Goal: Contribute content: Add original content to the website for others to see

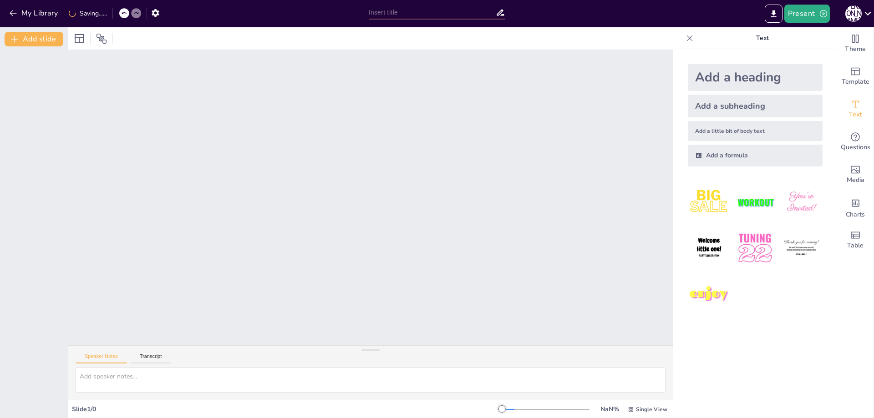
drag, startPoint x: 373, startPoint y: 353, endPoint x: 355, endPoint y: 353, distance: 18.2
click at [355, 353] on div "Speaker Notes Transcript" at bounding box center [370, 373] width 605 height 55
click at [418, 9] on input "text" at bounding box center [432, 12] width 127 height 13
click at [32, 37] on button "Add slide" at bounding box center [34, 39] width 59 height 15
click at [754, 38] on p "Text" at bounding box center [762, 38] width 131 height 22
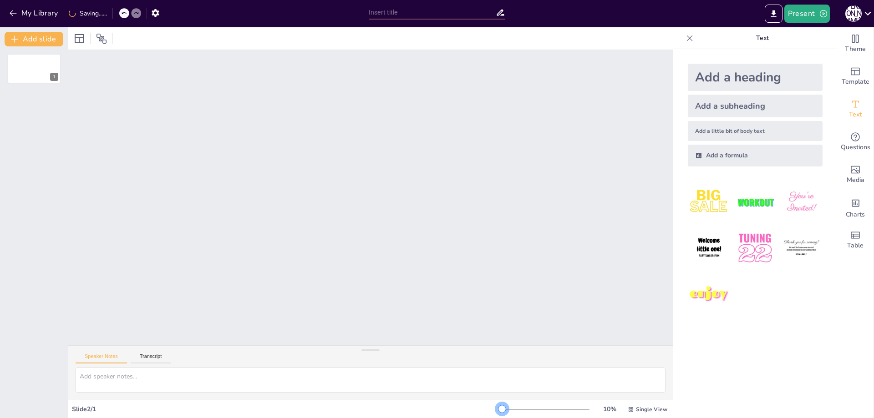
drag, startPoint x: 497, startPoint y: 409, endPoint x: 476, endPoint y: 413, distance: 21.4
click at [476, 413] on div "Slide 2 / 1 10 % Single View" at bounding box center [370, 410] width 605 height 15
click at [558, 408] on div at bounding box center [545, 409] width 87 height 7
drag, startPoint x: 558, startPoint y: 408, endPoint x: 525, endPoint y: 412, distance: 33.0
click at [528, 412] on div at bounding box center [531, 409] width 7 height 7
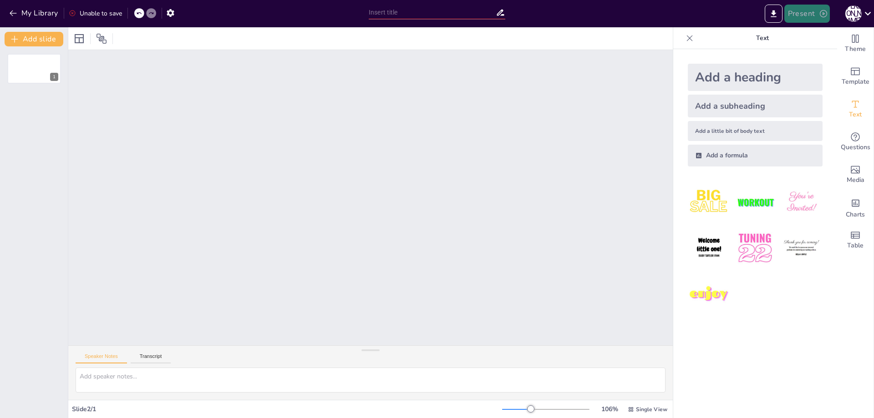
click at [793, 14] on button "Present" at bounding box center [808, 14] width 46 height 18
click at [809, 33] on font "Presentación de vista previa" at bounding box center [831, 34] width 76 height 7
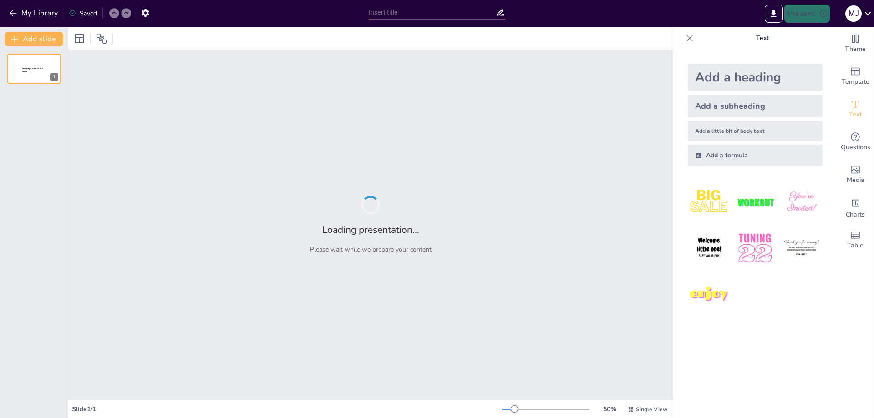
type input "The Kelsen Pyramid and Its Role in Colombian Legal Order"
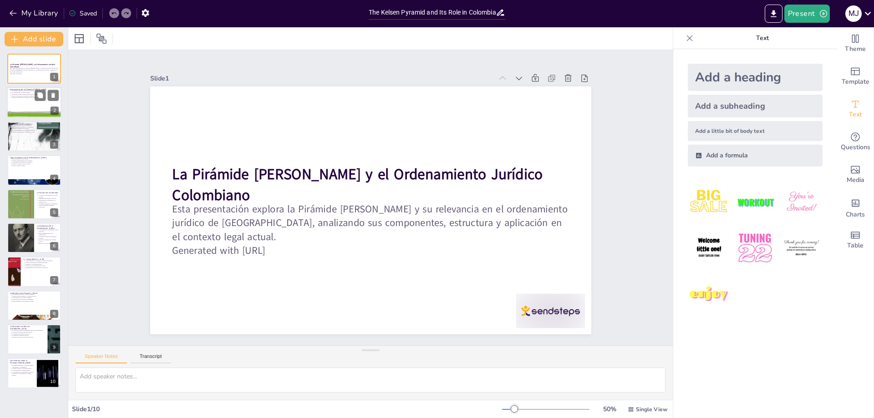
click at [32, 97] on p "Asegura la interpretación uniforme de las normas." at bounding box center [34, 98] width 47 height 2
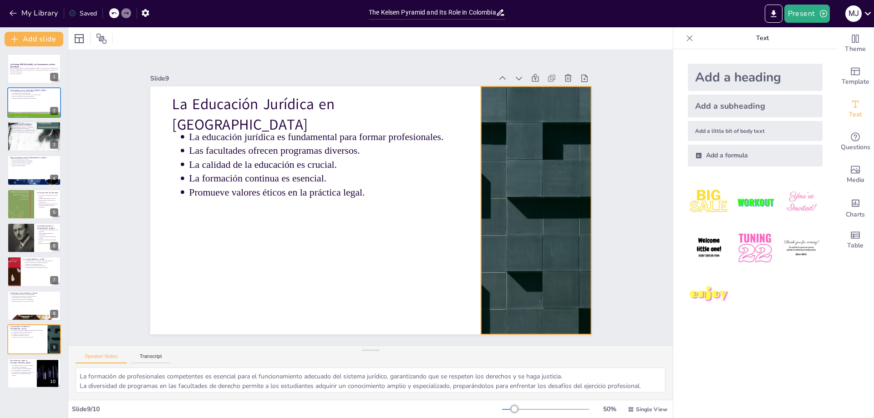
type textarea "La Pirámide de Kelsen proporciona un modelo claro para entender cómo se estruct…"
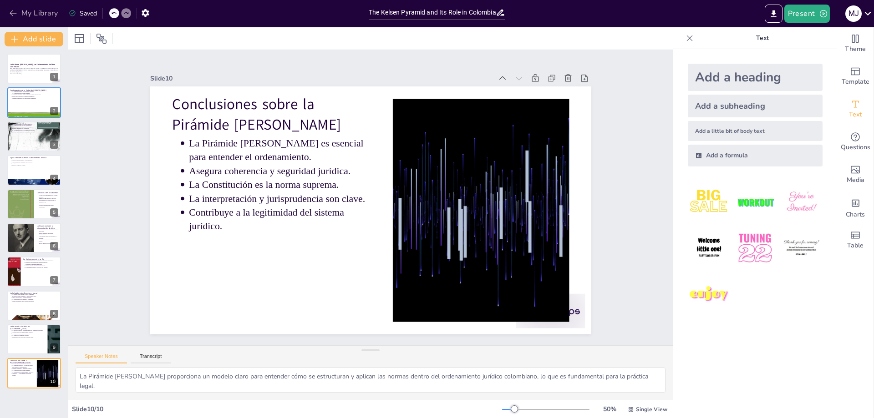
click at [28, 14] on button "My Library" at bounding box center [34, 13] width 55 height 15
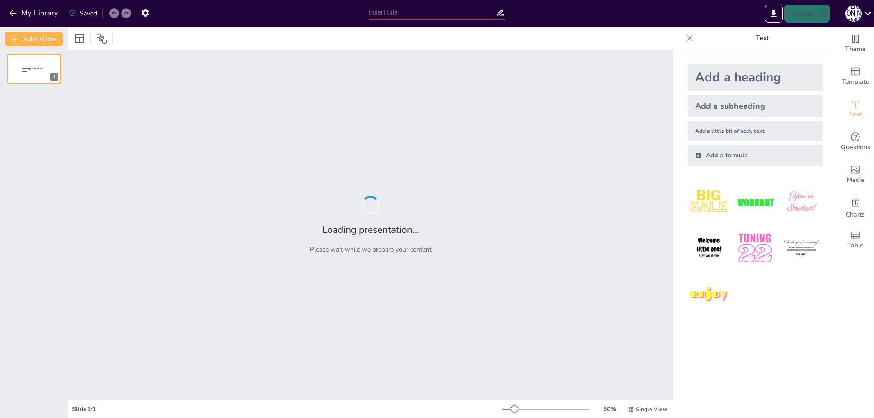
type input "Imported Día 2-3 Nociones-Fundamentales-del-Derecho.pptx"
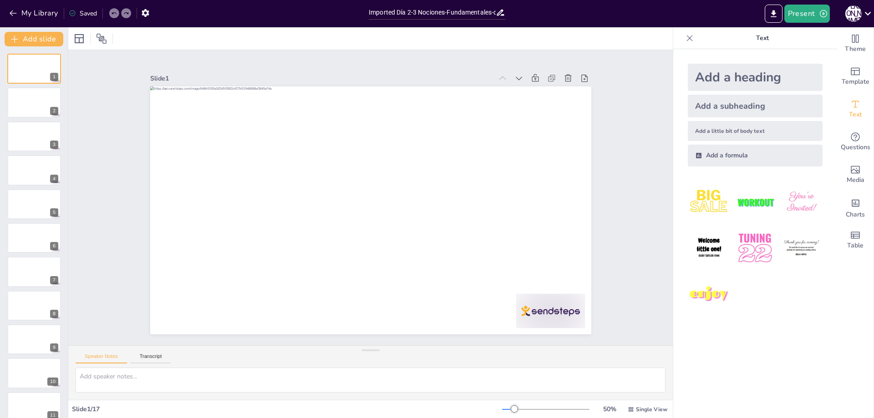
click at [33, 109] on div "1 2 3 4 5 6 7 8 9 10 11 12 13 14 15 16 17" at bounding box center [34, 340] width 68 height 572
click at [28, 13] on button "My Library" at bounding box center [34, 13] width 55 height 15
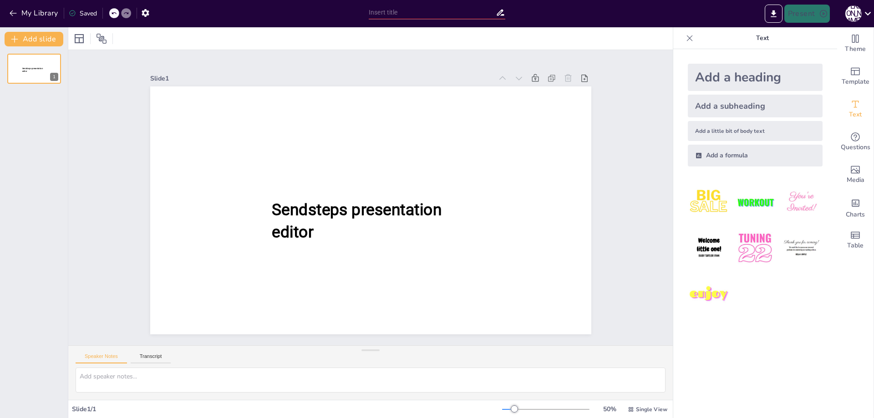
type input "New Sendsteps"
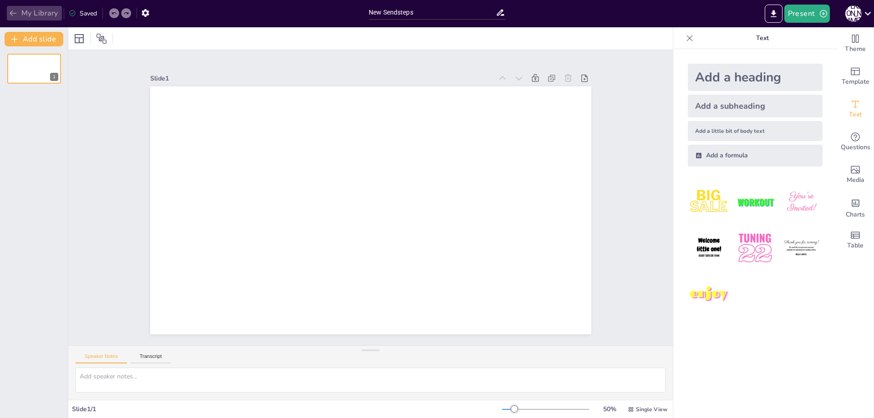
click at [23, 12] on button "My Library" at bounding box center [34, 13] width 55 height 15
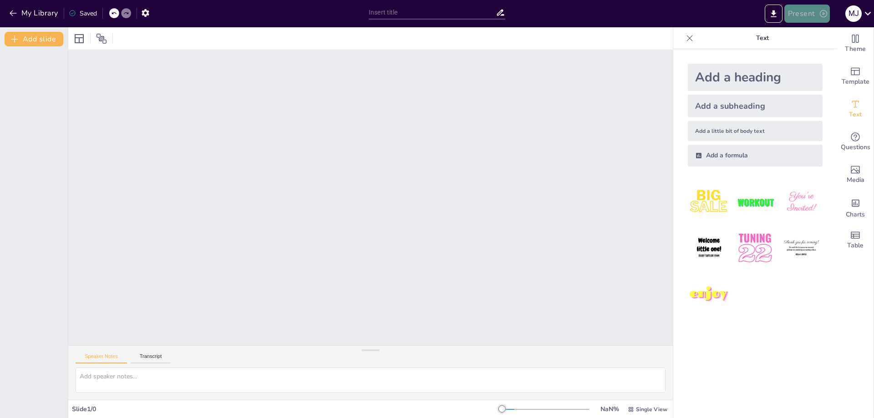
click at [801, 9] on button "Present" at bounding box center [808, 14] width 46 height 18
click at [822, 31] on font "Presentación de vista previa" at bounding box center [831, 34] width 76 height 7
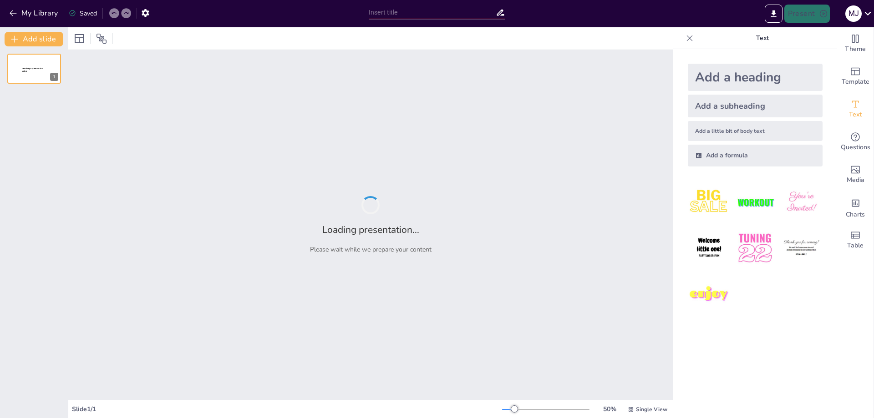
type input "Justicia y Normas Jurídicas: [PERSON_NAME] del Orden Social"
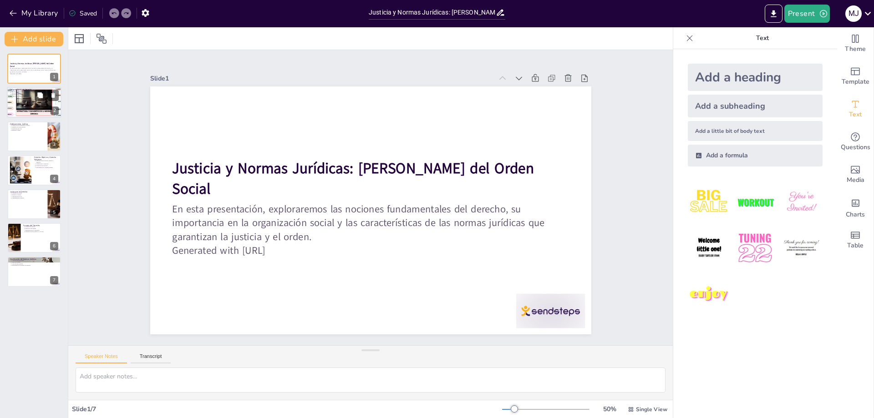
click at [11, 97] on div at bounding box center [34, 102] width 101 height 31
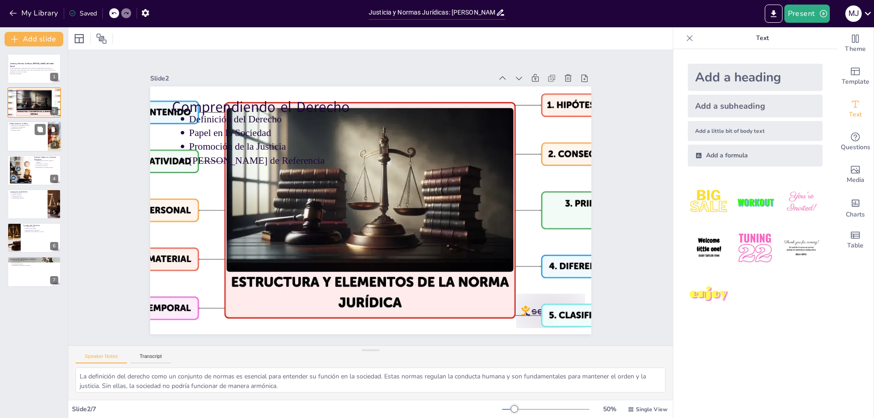
click at [23, 137] on div at bounding box center [34, 136] width 55 height 31
type textarea "Comprender el ordenamiento jurídico es esencial, ya que se refiere al conjunto …"
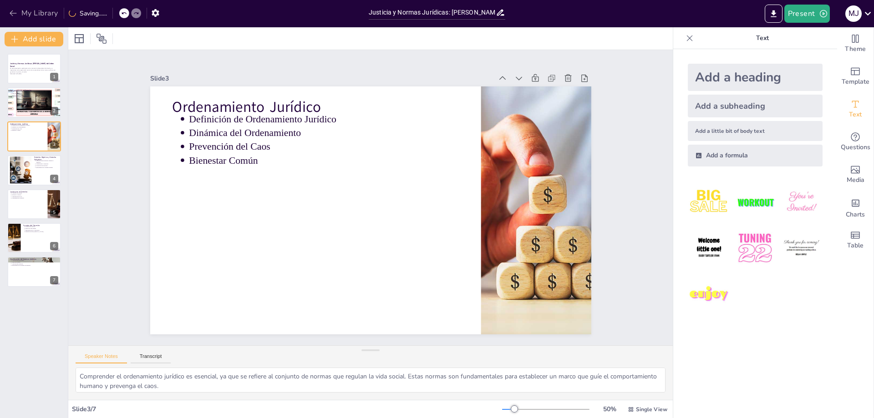
click at [25, 9] on button "My Library" at bounding box center [34, 13] width 55 height 15
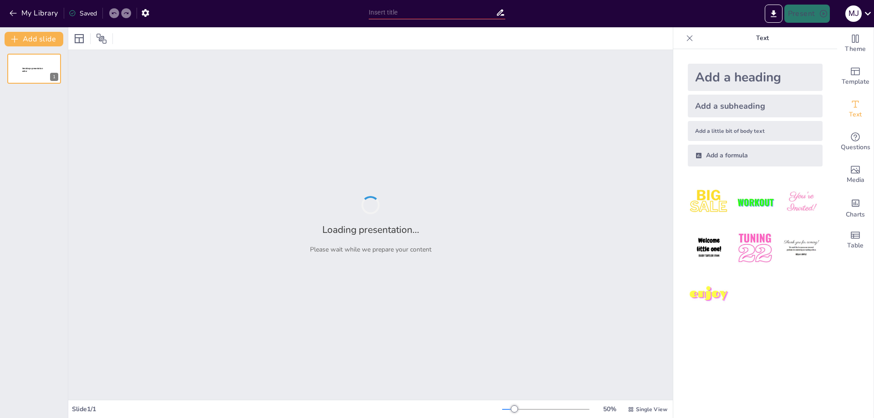
type input "La Jerarquía Normativa según la Pirámide de Kelsen"
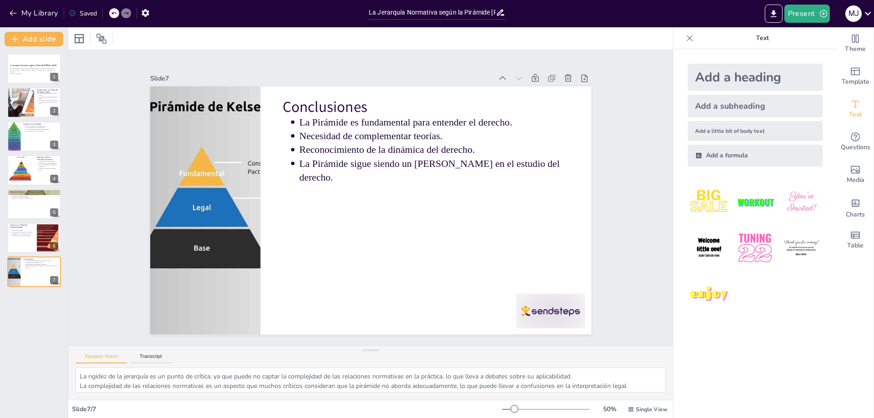
type textarea "La pirámide es un elemento clave en la comprensión del derecho, ya que ofrece u…"
click at [686, 39] on icon at bounding box center [689, 38] width 9 height 9
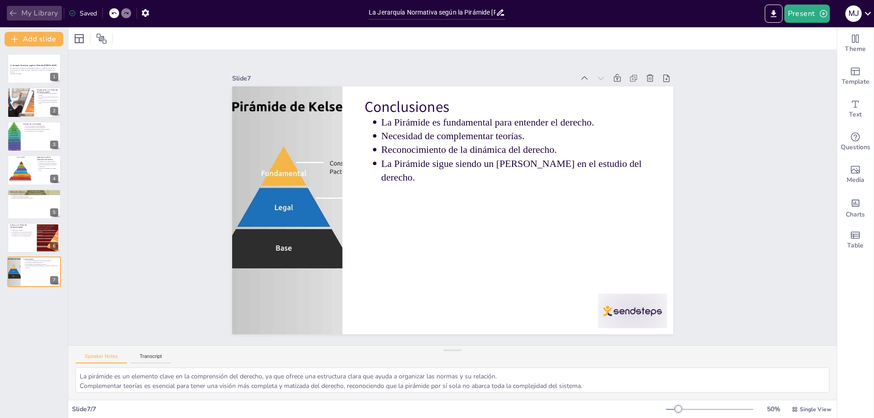
click at [46, 16] on button "My Library" at bounding box center [34, 13] width 55 height 15
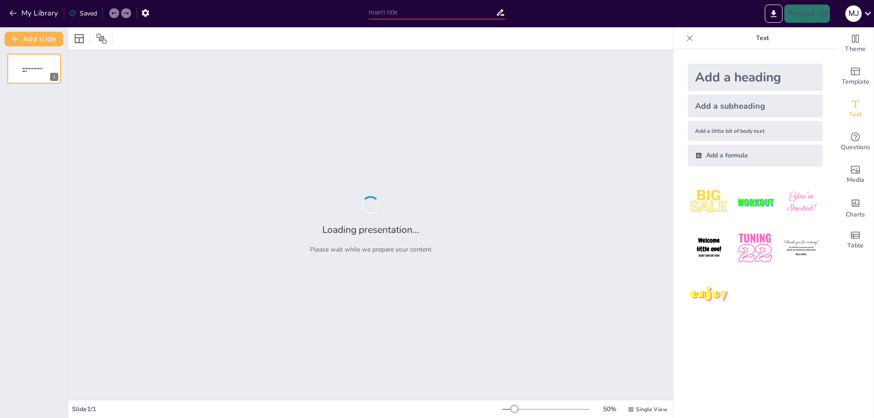
type input "New Sendsteps"
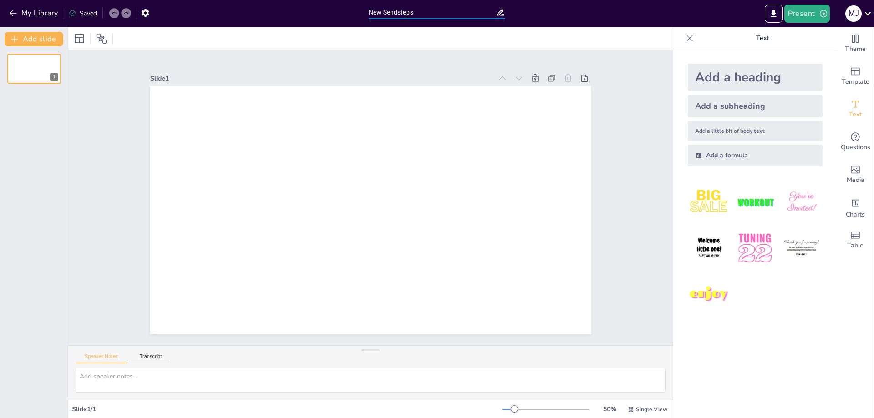
drag, startPoint x: 419, startPoint y: 15, endPoint x: 359, endPoint y: 15, distance: 60.1
click at [359, 15] on div "My Library Saved New Sendsteps Present [PERSON_NAME]" at bounding box center [437, 13] width 874 height 27
